Goal: Information Seeking & Learning: Understand process/instructions

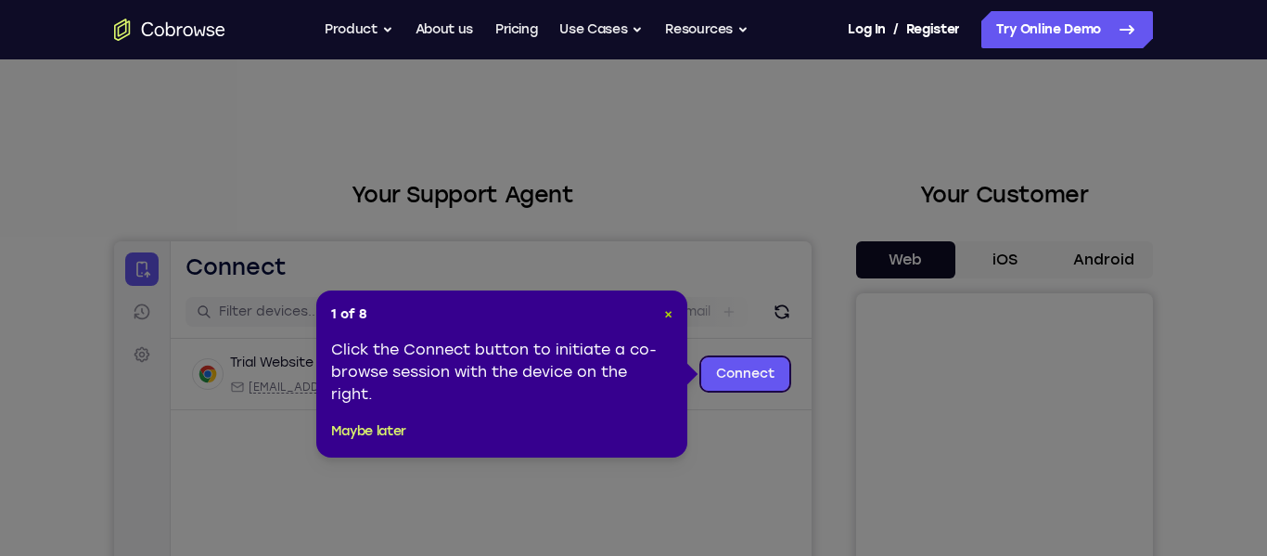
click at [666, 309] on span "×" at bounding box center [668, 314] width 8 height 16
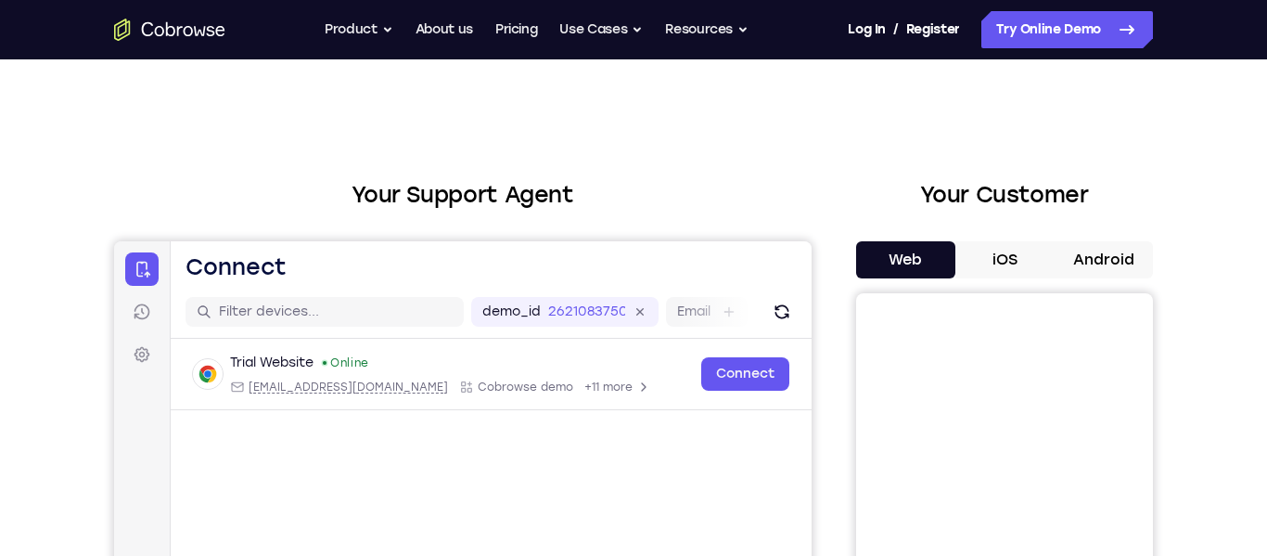
click at [1092, 270] on button "Android" at bounding box center [1103, 259] width 99 height 37
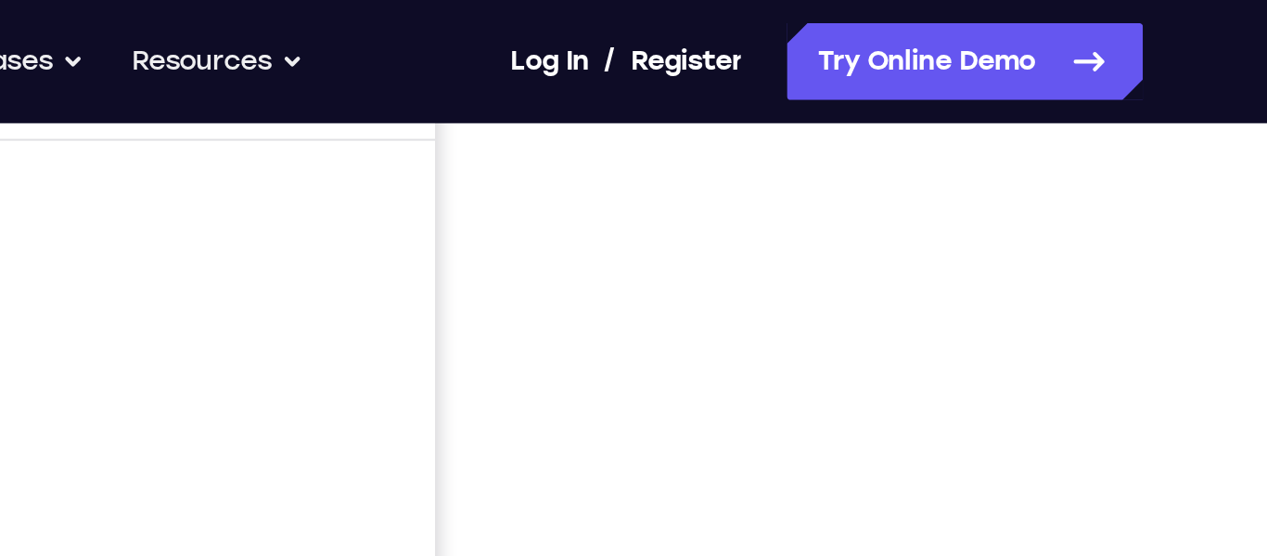
scroll to position [411, 0]
